Goal: Information Seeking & Learning: Learn about a topic

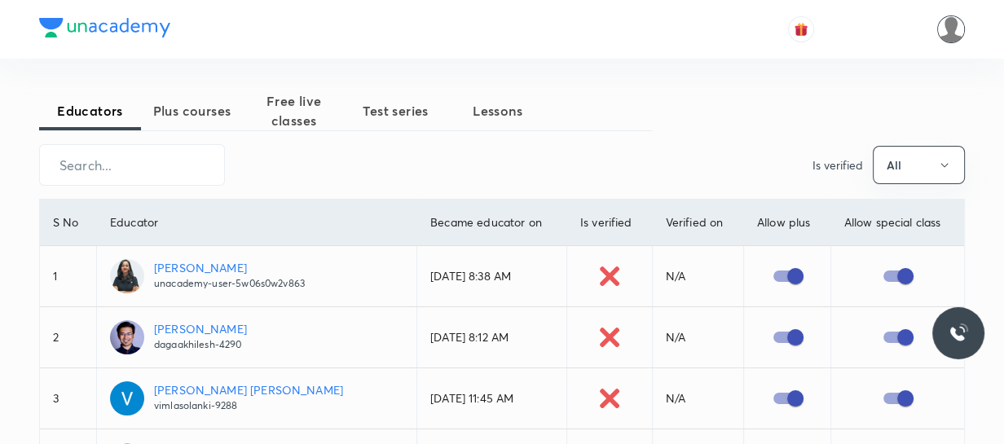
click at [945, 37] on img at bounding box center [951, 29] width 28 height 28
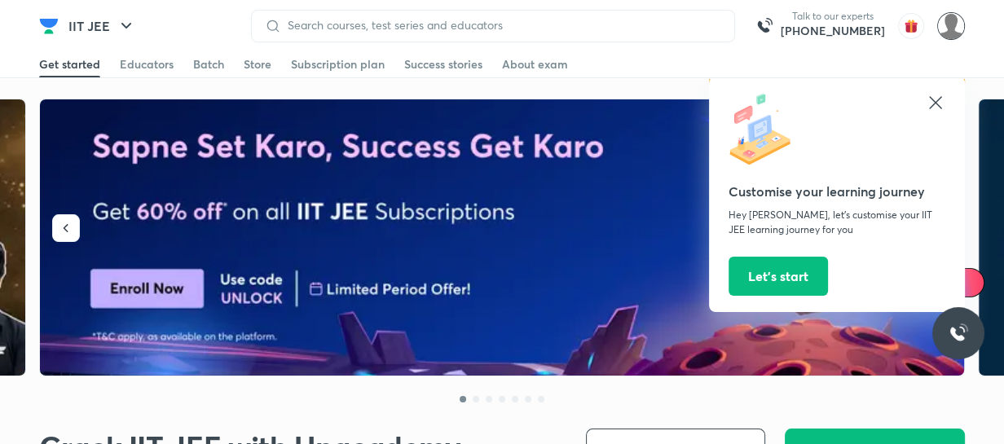
click at [959, 26] on img at bounding box center [951, 26] width 28 height 28
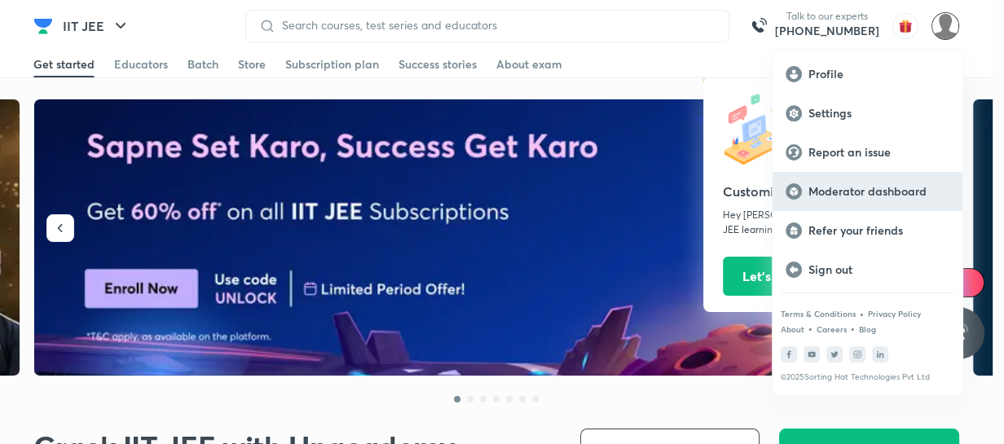
click at [905, 192] on p "Moderator dashboard" at bounding box center [878, 191] width 141 height 15
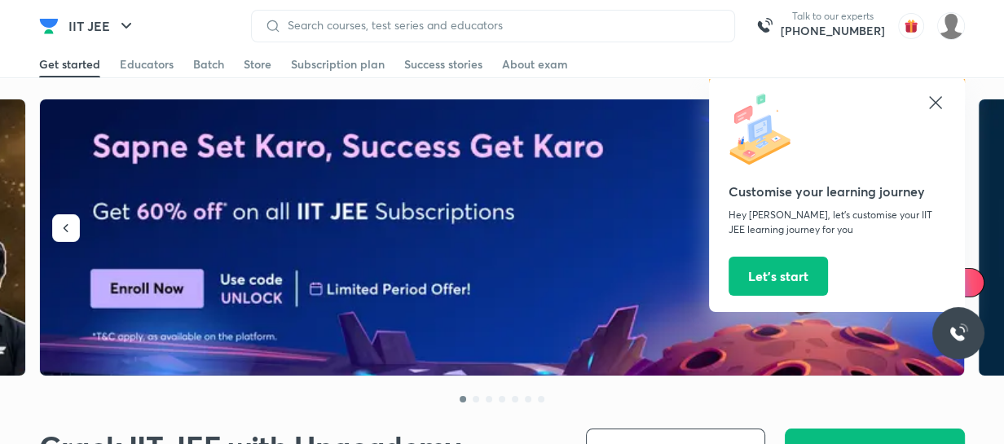
drag, startPoint x: 933, startPoint y: 101, endPoint x: 879, endPoint y: 173, distance: 89.7
click at [932, 106] on icon at bounding box center [935, 102] width 12 height 12
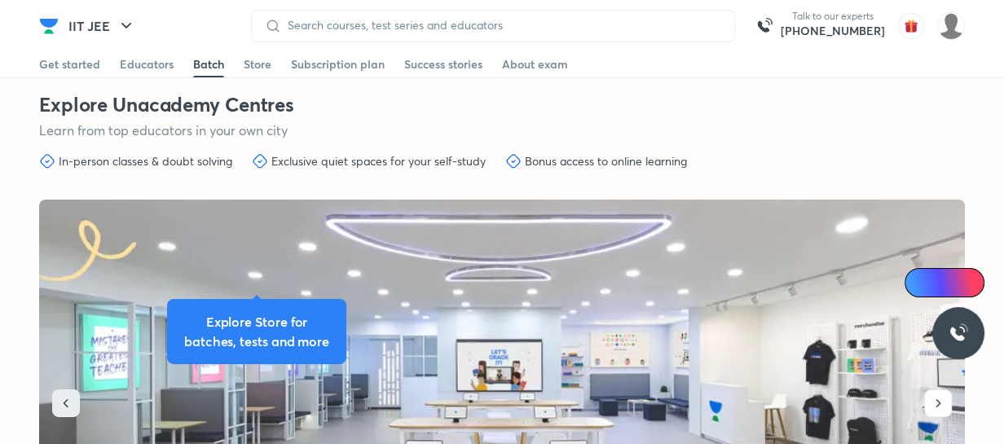
scroll to position [5334, 0]
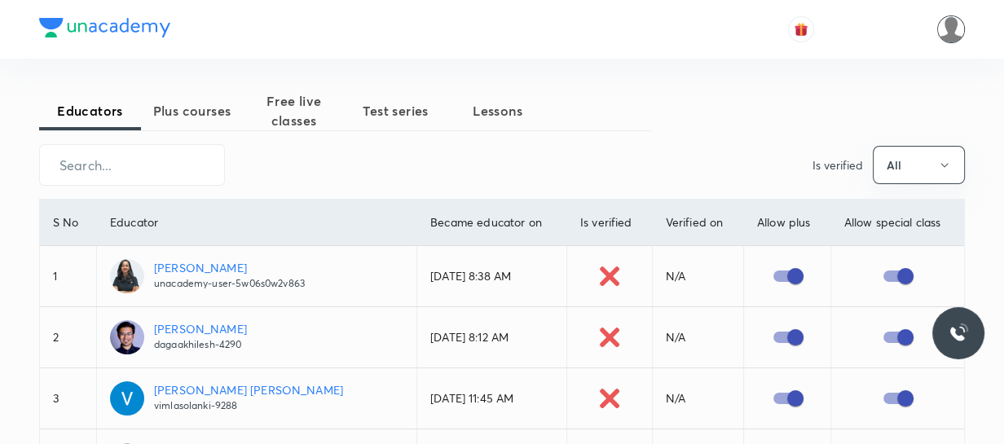
click at [941, 32] on img at bounding box center [951, 29] width 28 height 28
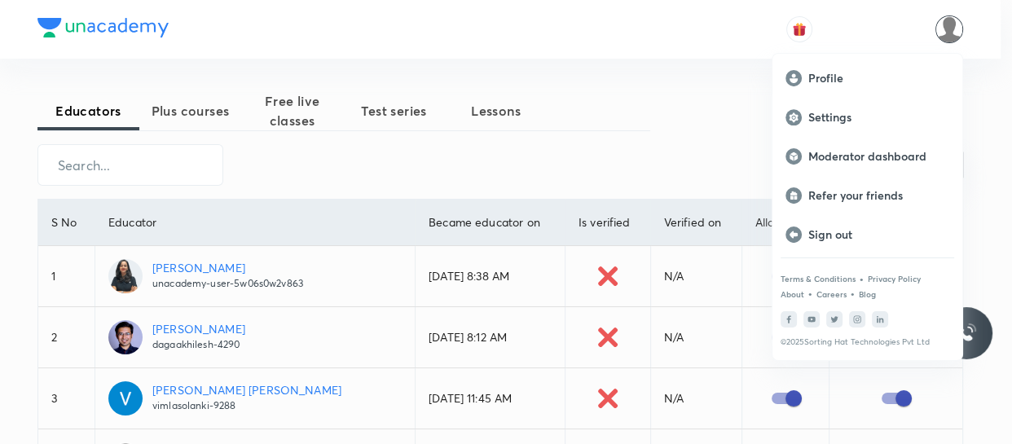
click at [720, 74] on div at bounding box center [506, 222] width 1012 height 444
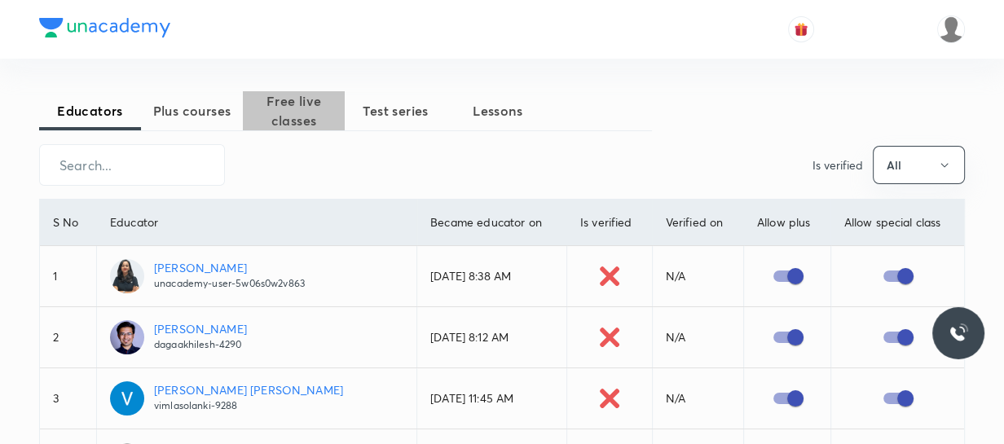
click at [293, 112] on span "Free live classes" at bounding box center [294, 110] width 102 height 39
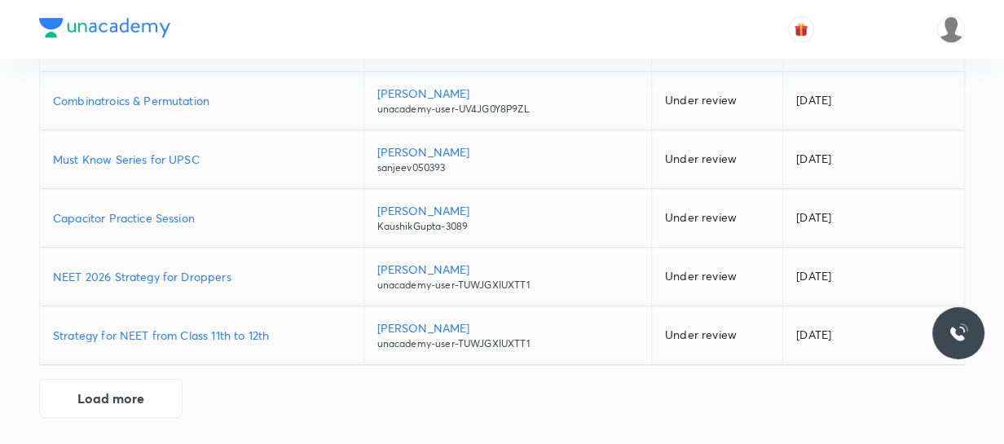
scroll to position [470, 0]
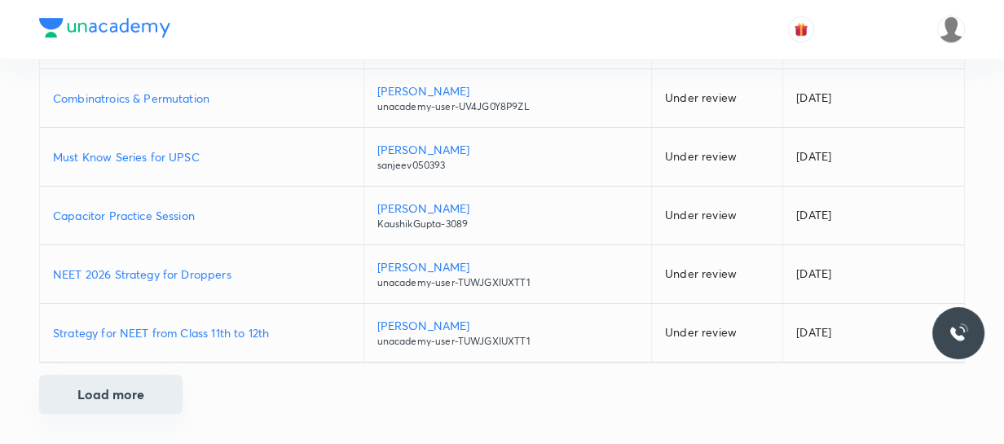
click at [133, 392] on button "Load more" at bounding box center [110, 394] width 143 height 39
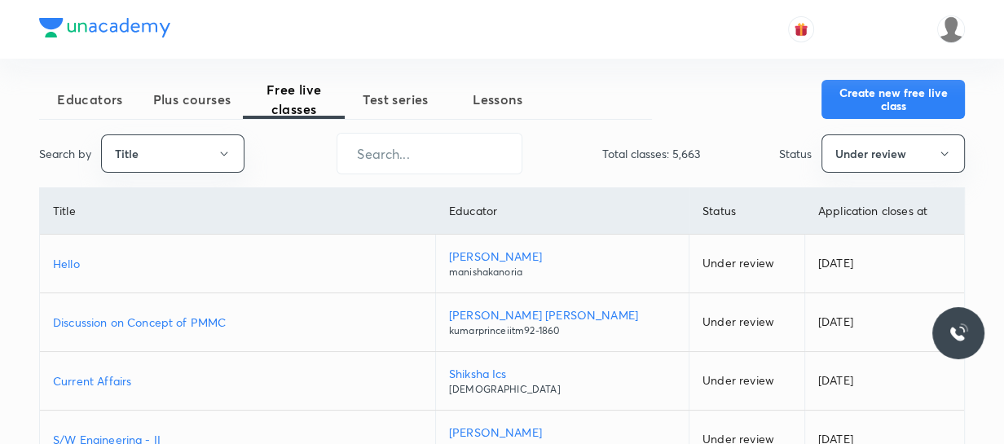
scroll to position [0, 0]
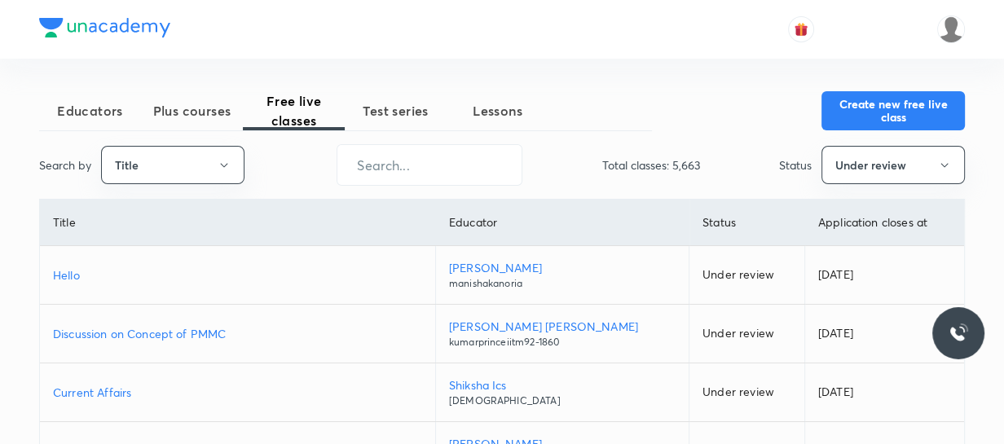
click at [187, 106] on span "Plus courses" at bounding box center [192, 111] width 102 height 20
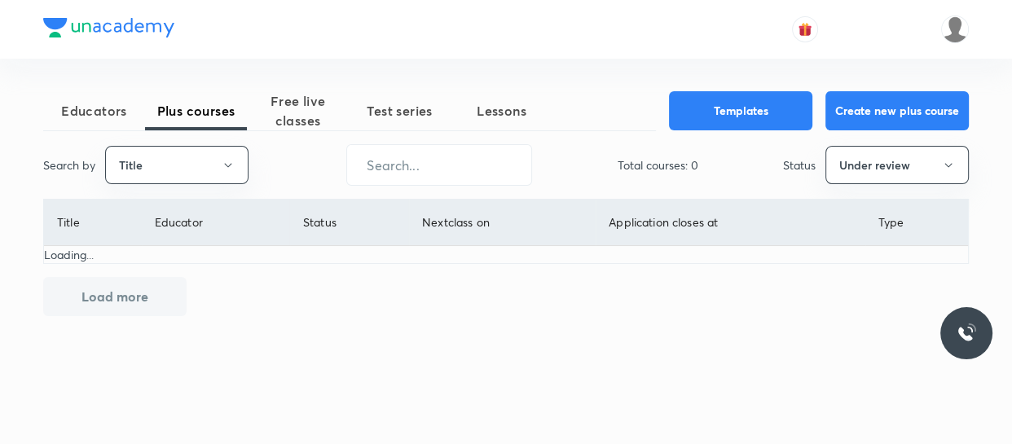
click at [413, 101] on span "Test series" at bounding box center [400, 111] width 102 height 20
